Goal: Task Accomplishment & Management: Understand process/instructions

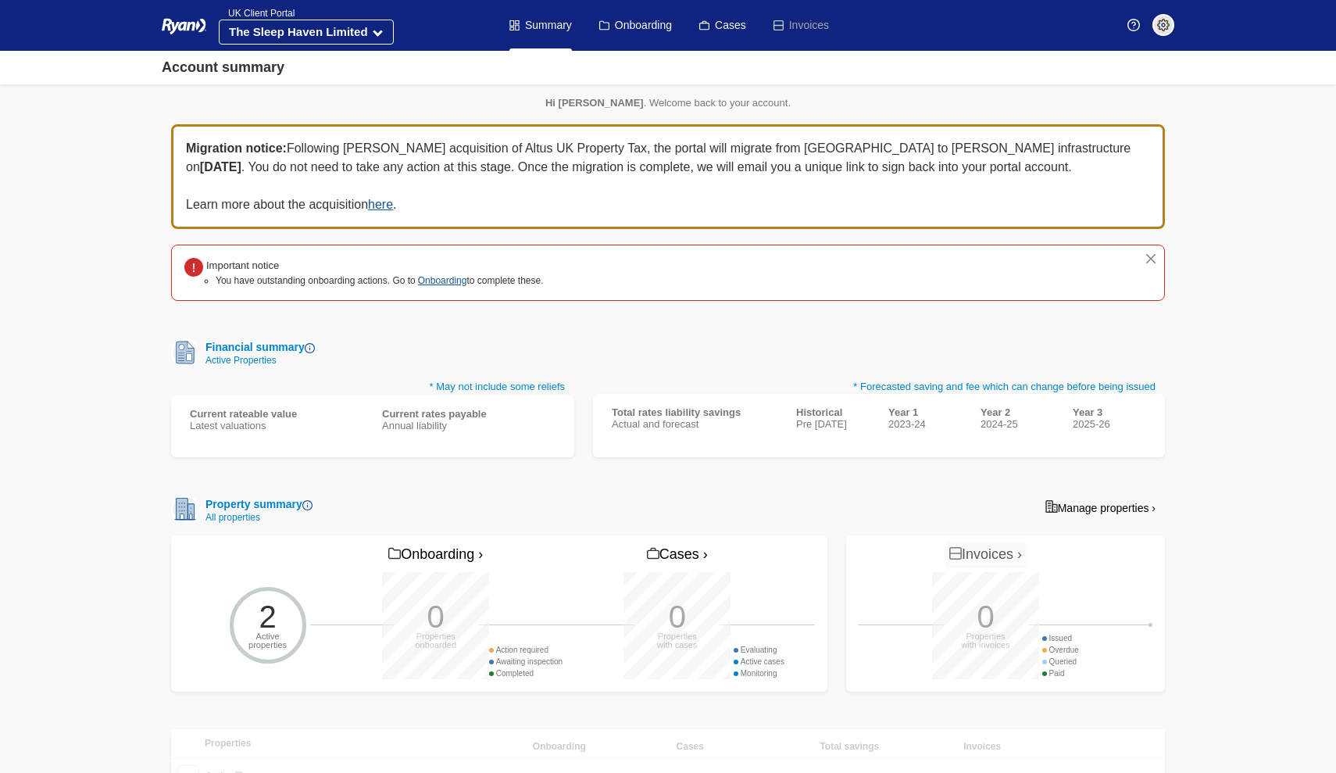
click at [1074, 510] on link "Manage properties ›" at bounding box center [1100, 507] width 129 height 25
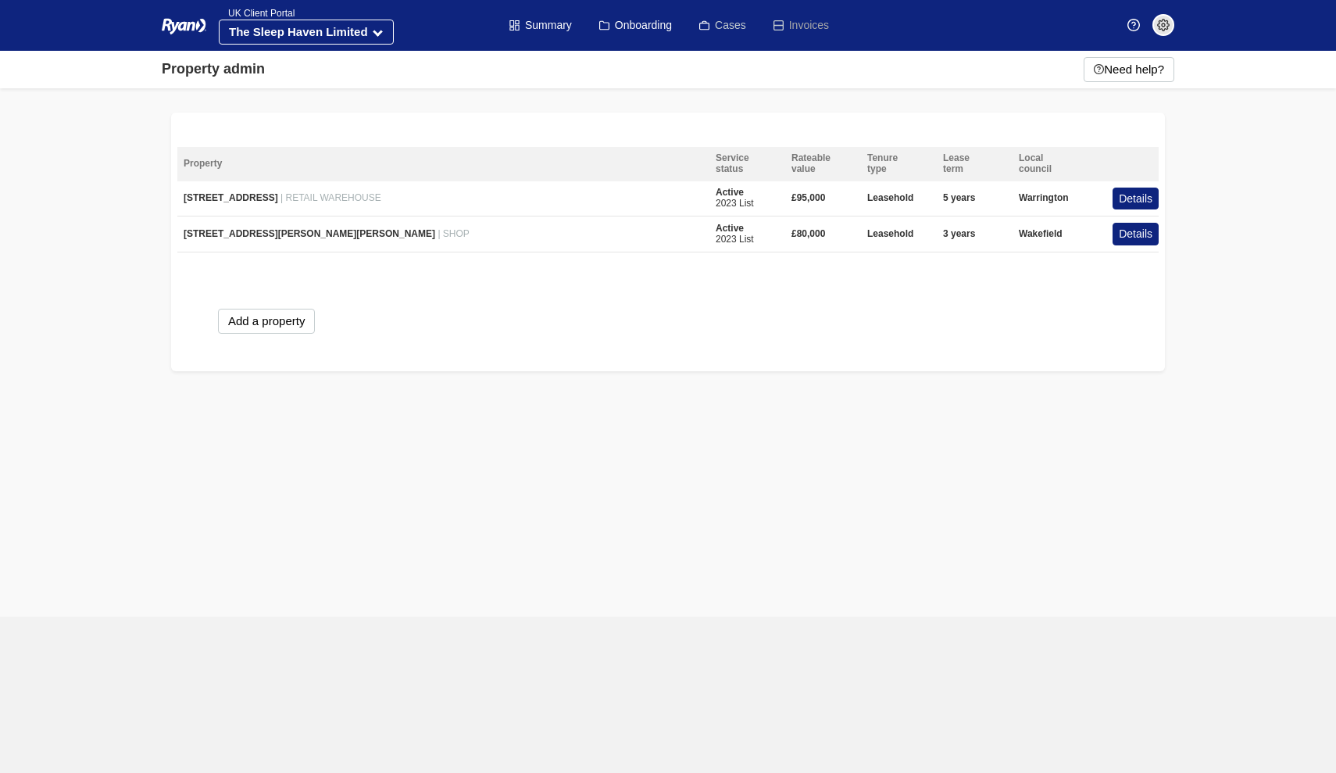
click at [731, 32] on link "Cases" at bounding box center [722, 25] width 47 height 51
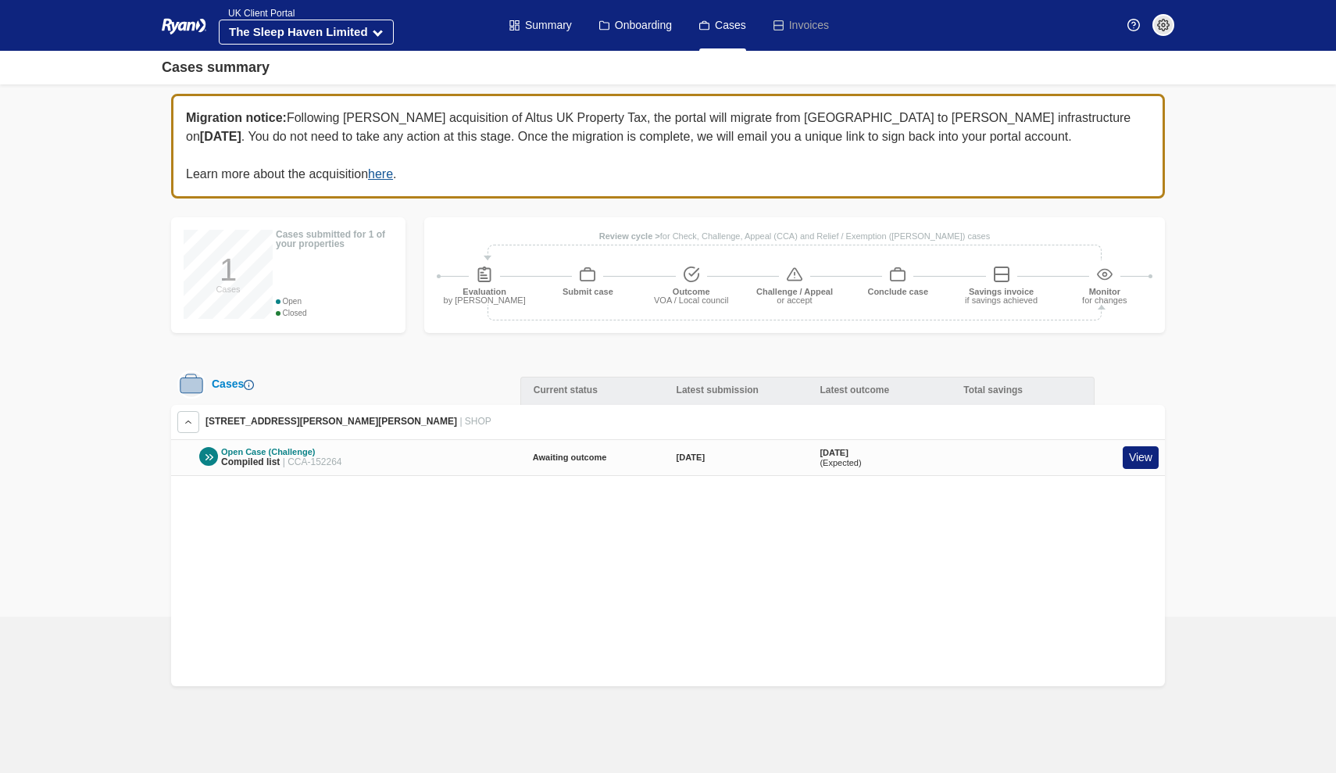
click at [205, 453] on div at bounding box center [208, 456] width 19 height 19
click at [1138, 459] on link "View" at bounding box center [1141, 457] width 36 height 23
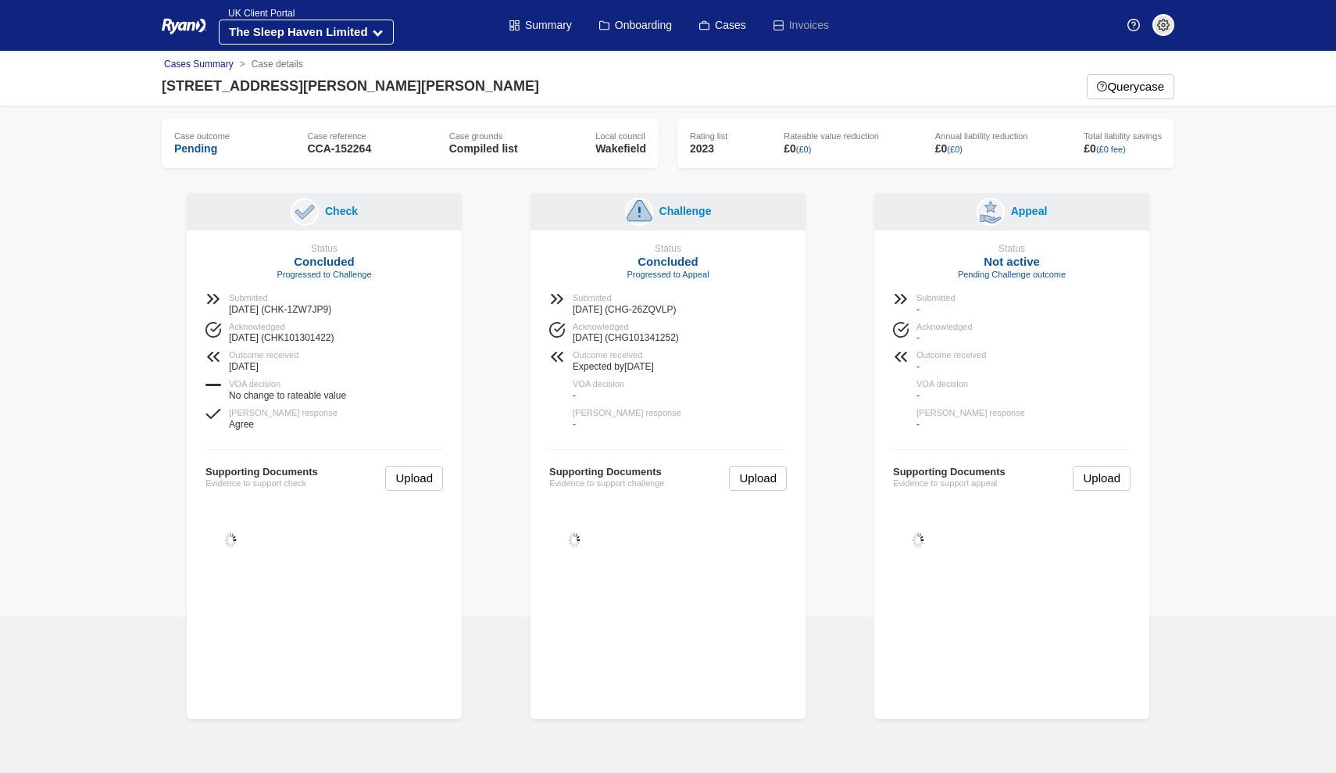
click at [183, 61] on link "Cases Summary" at bounding box center [199, 64] width 70 height 11
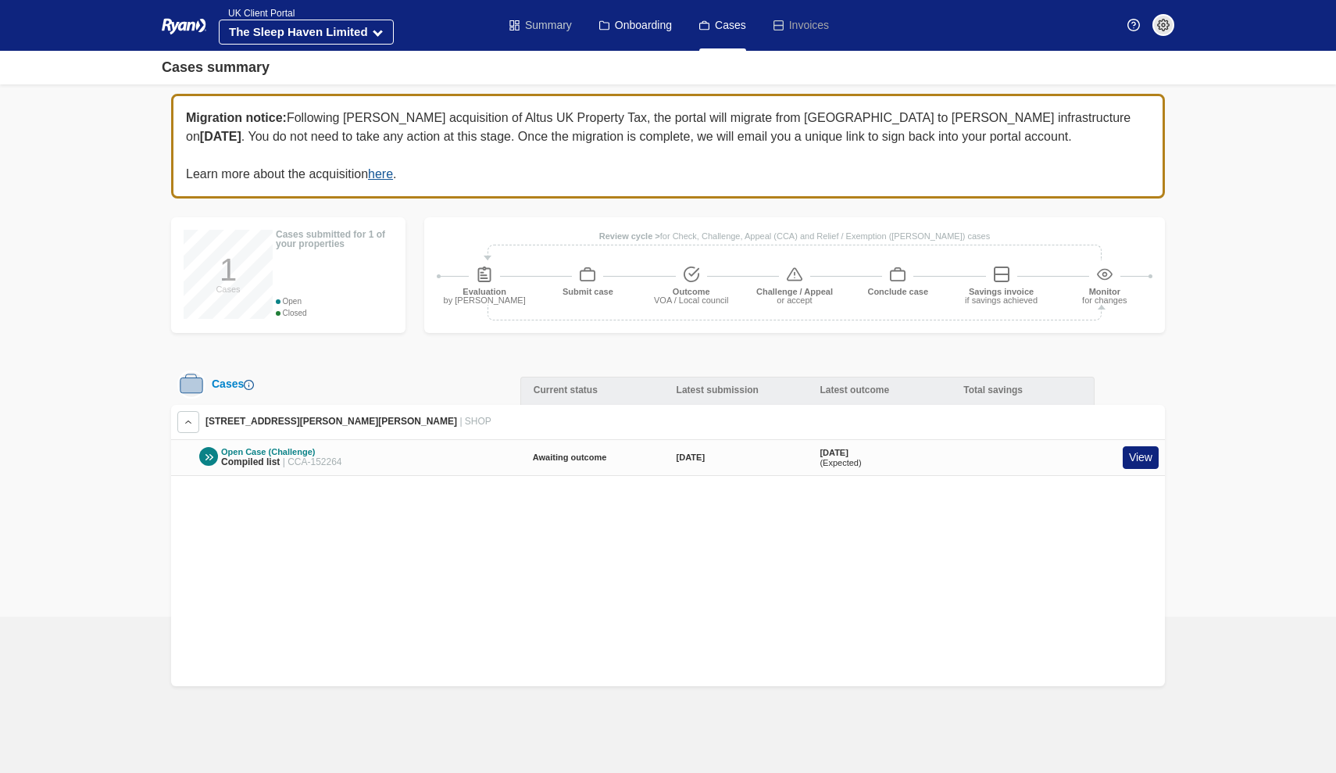
click at [547, 35] on link "Summary" at bounding box center [540, 25] width 63 height 51
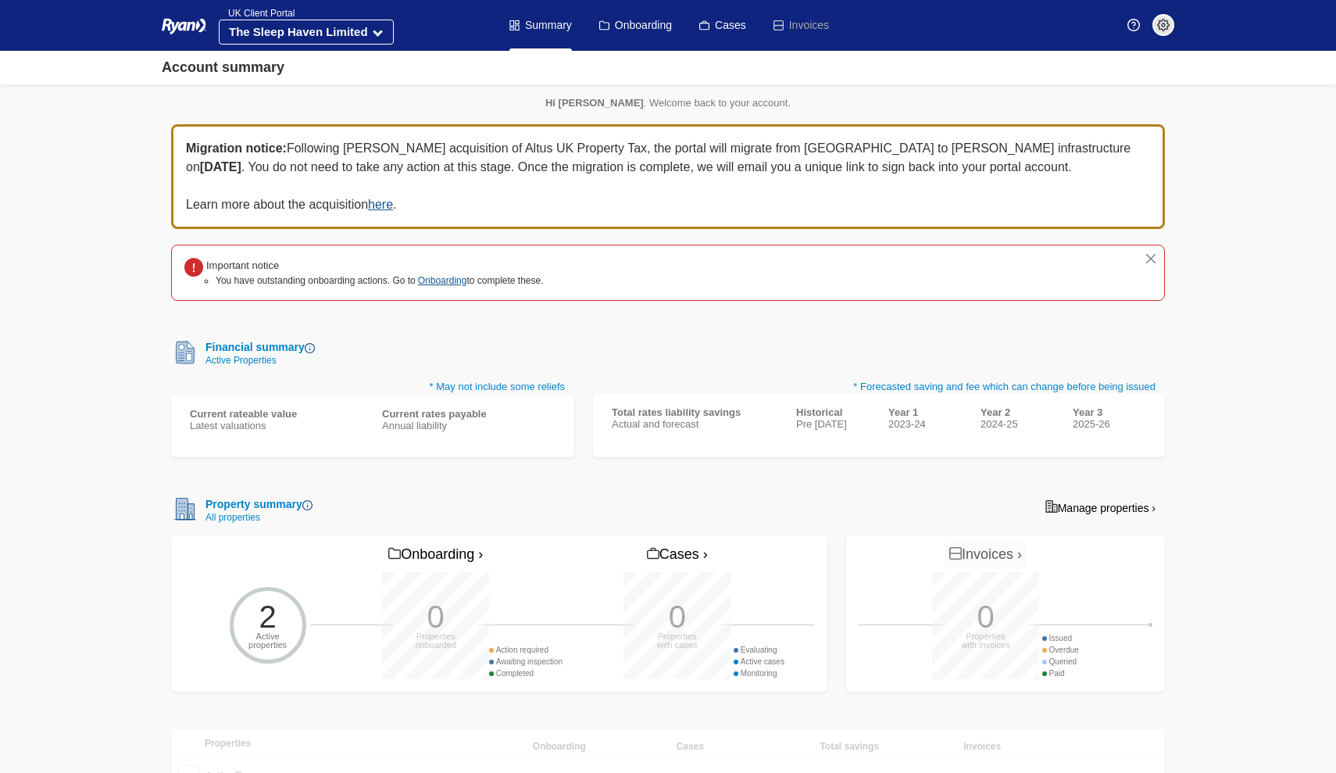
click at [1164, 28] on img at bounding box center [1163, 25] width 13 height 13
click at [1124, 81] on span "My Account" at bounding box center [1114, 74] width 111 height 23
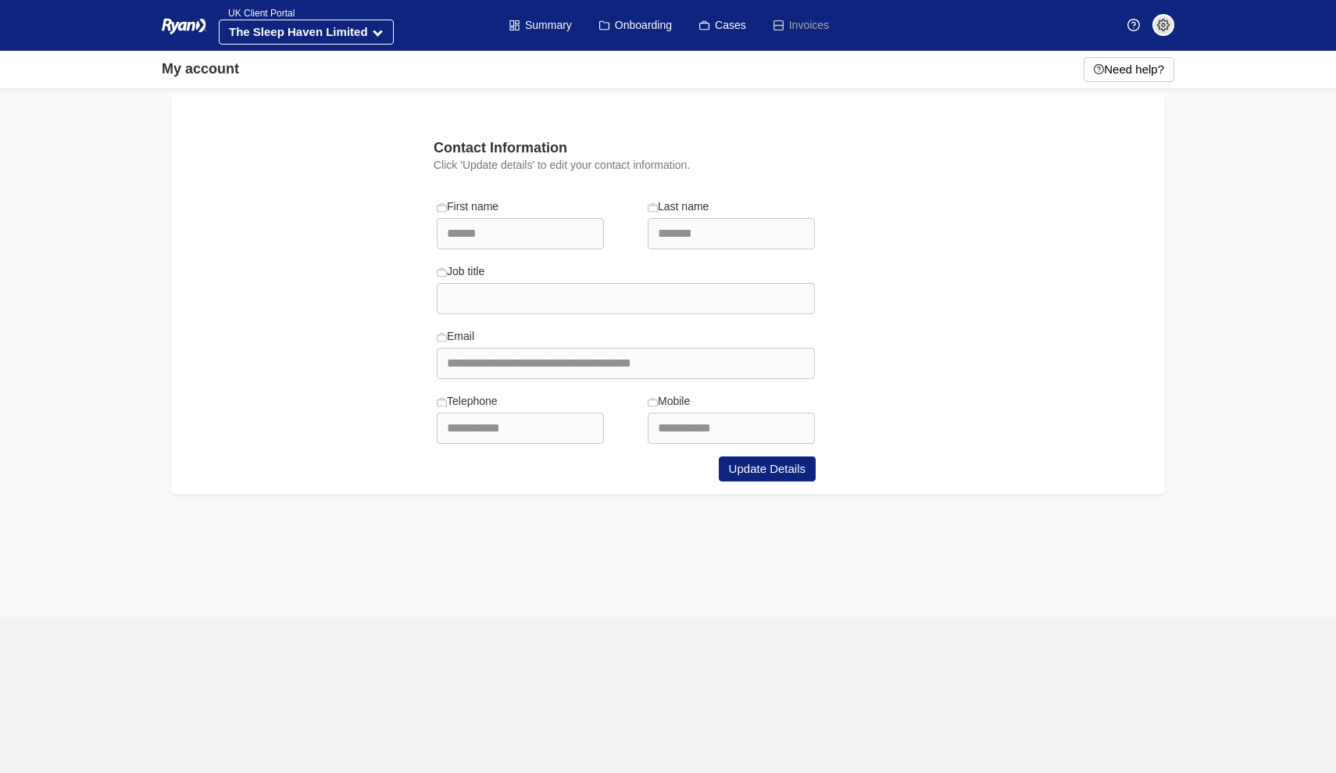
click at [1160, 30] on img at bounding box center [1163, 25] width 13 height 13
click at [883, 120] on div "**********" at bounding box center [668, 294] width 994 height 400
click at [541, 29] on link "Summary" at bounding box center [540, 25] width 63 height 51
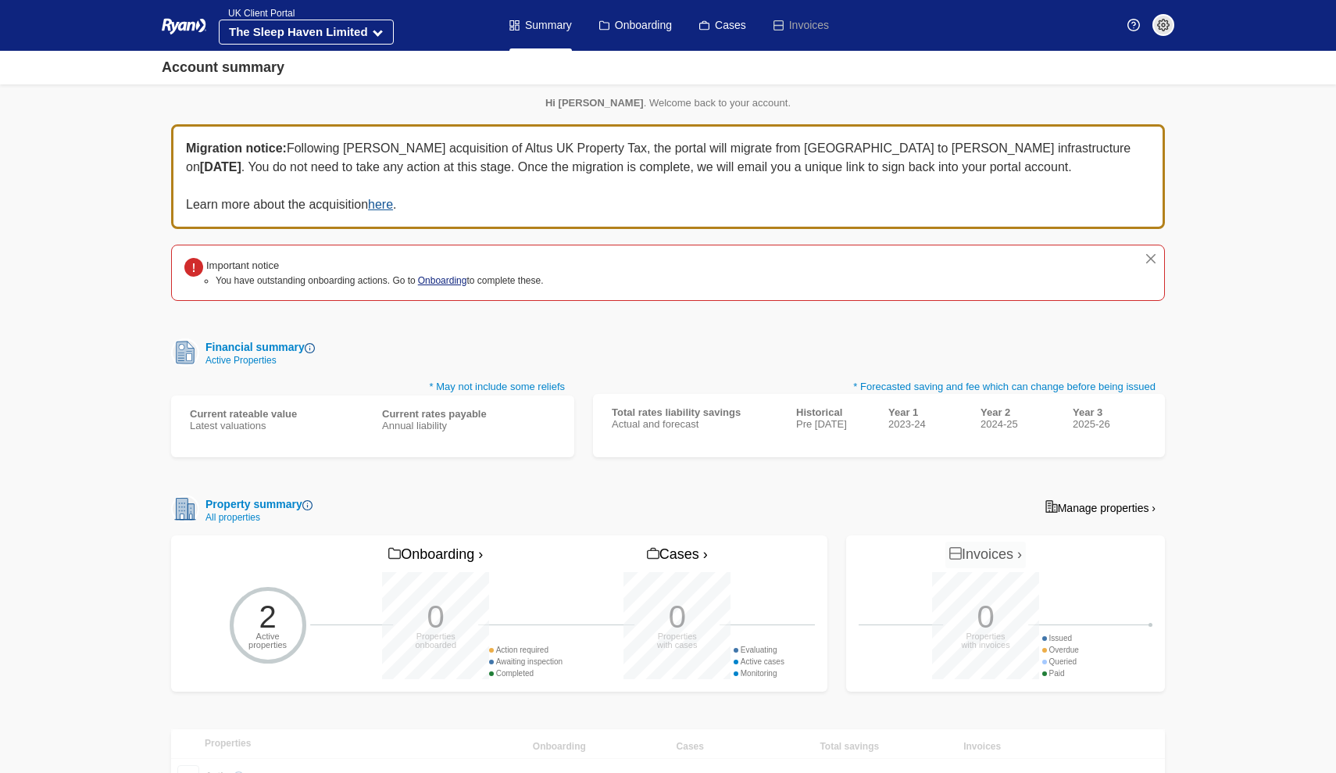
click at [426, 278] on link "Onboarding" at bounding box center [442, 280] width 49 height 11
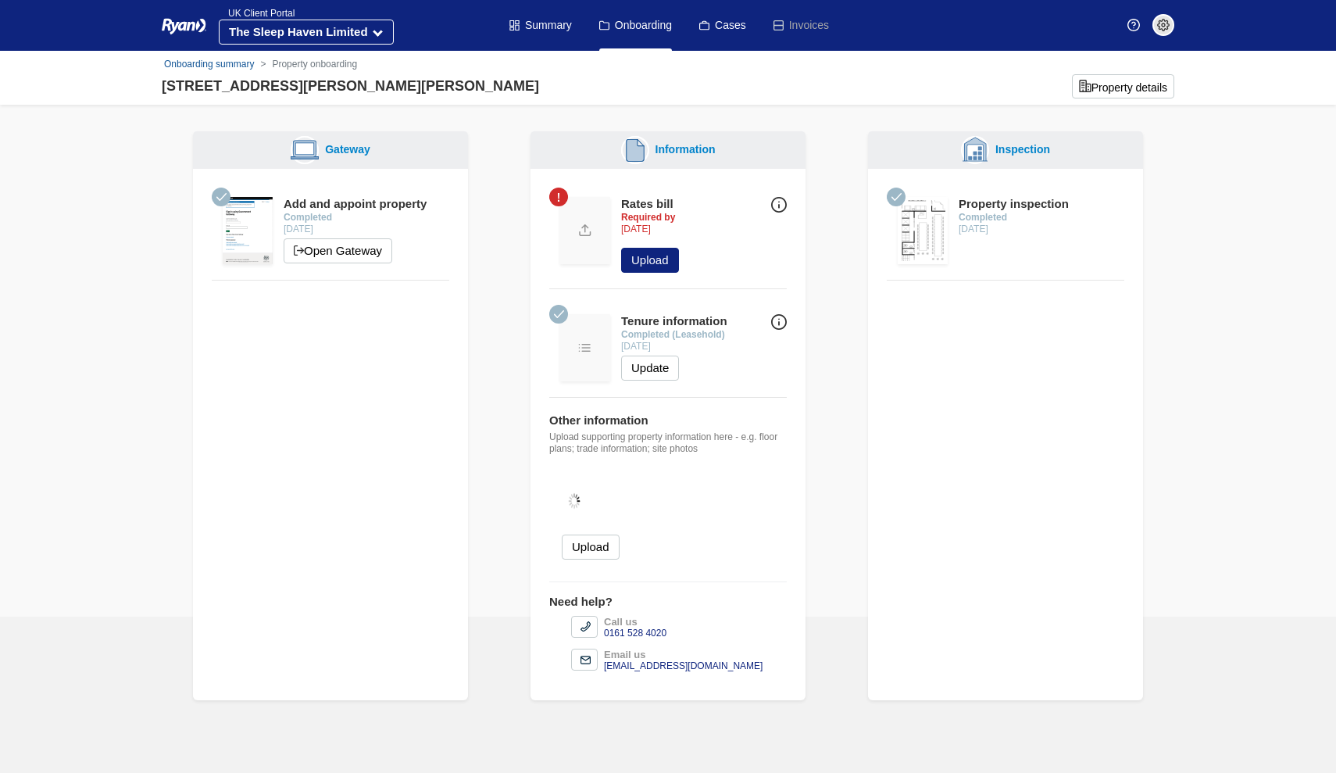
scroll to position [13, 0]
